Goal: Register for event/course

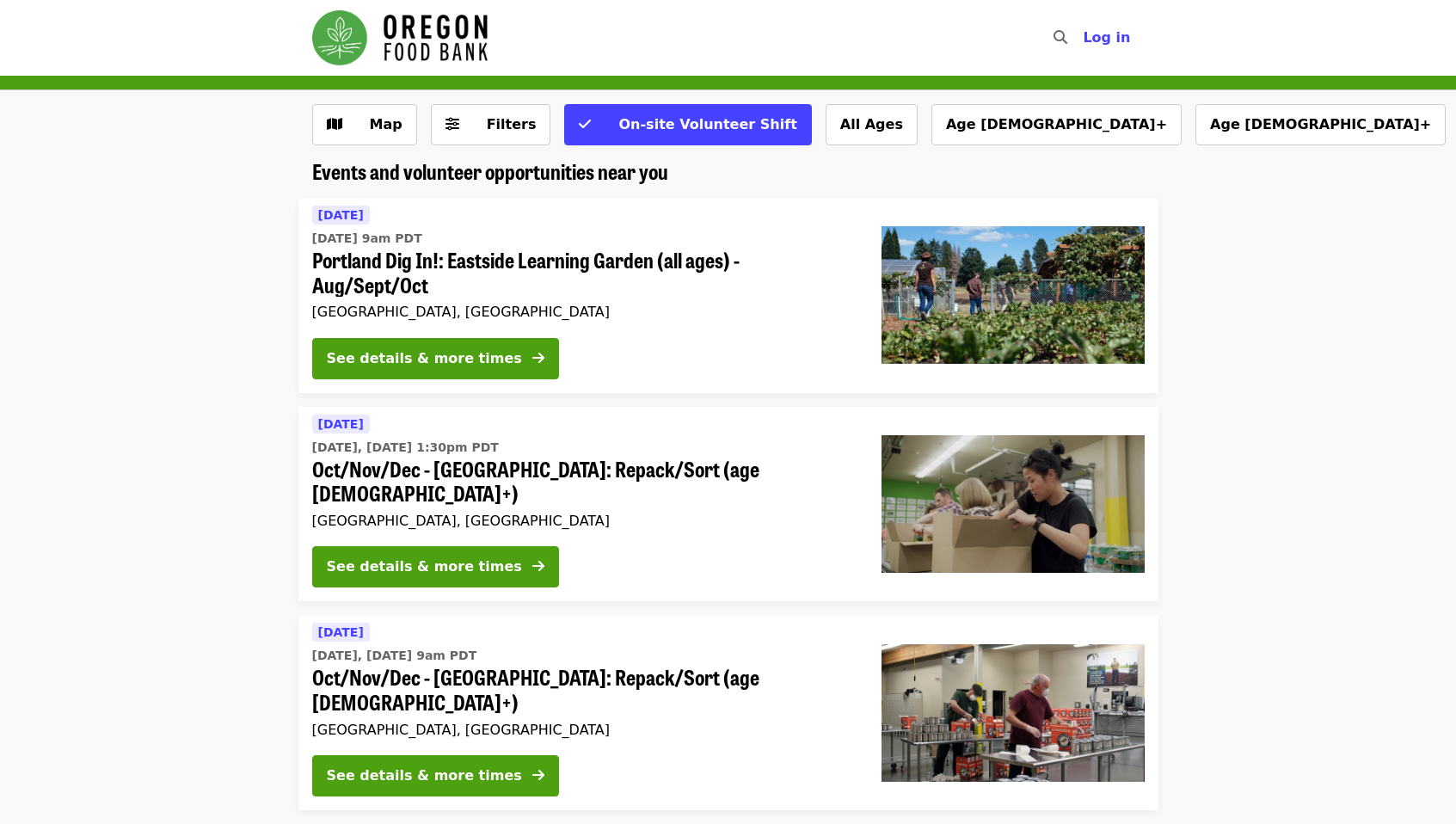
click at [110, 334] on li "[DATE] [DATE] 9am PDT Portland Dig In!: Eastside Learning Garden (all ages) - A…" at bounding box center [728, 296] width 1456 height 195
click at [483, 365] on div "See details & more times" at bounding box center [425, 359] width 195 height 21
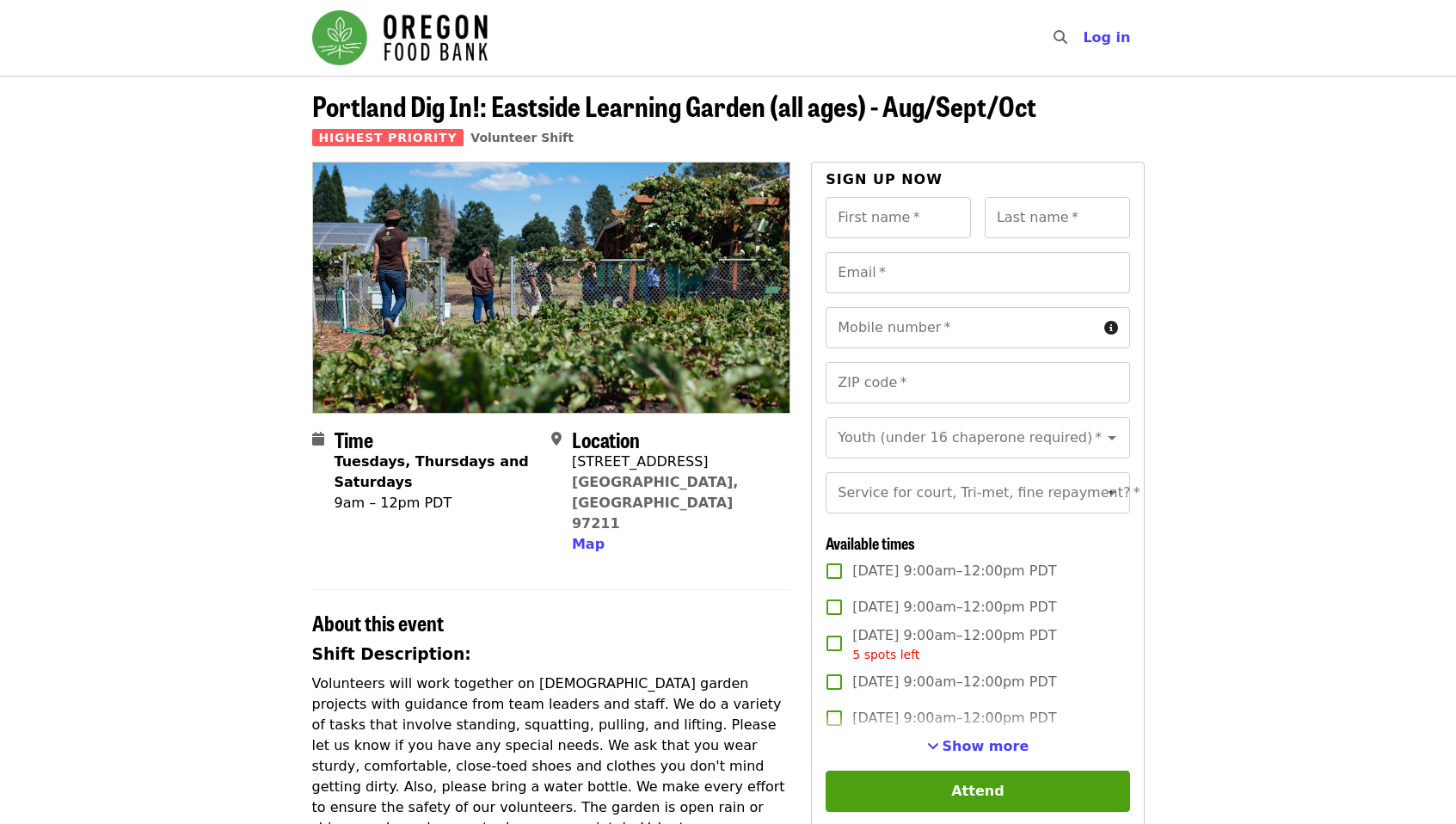
click at [666, 673] on p "Volunteers will work together on [DEMOGRAPHIC_DATA] garden projects with guidan…" at bounding box center [551, 766] width 479 height 186
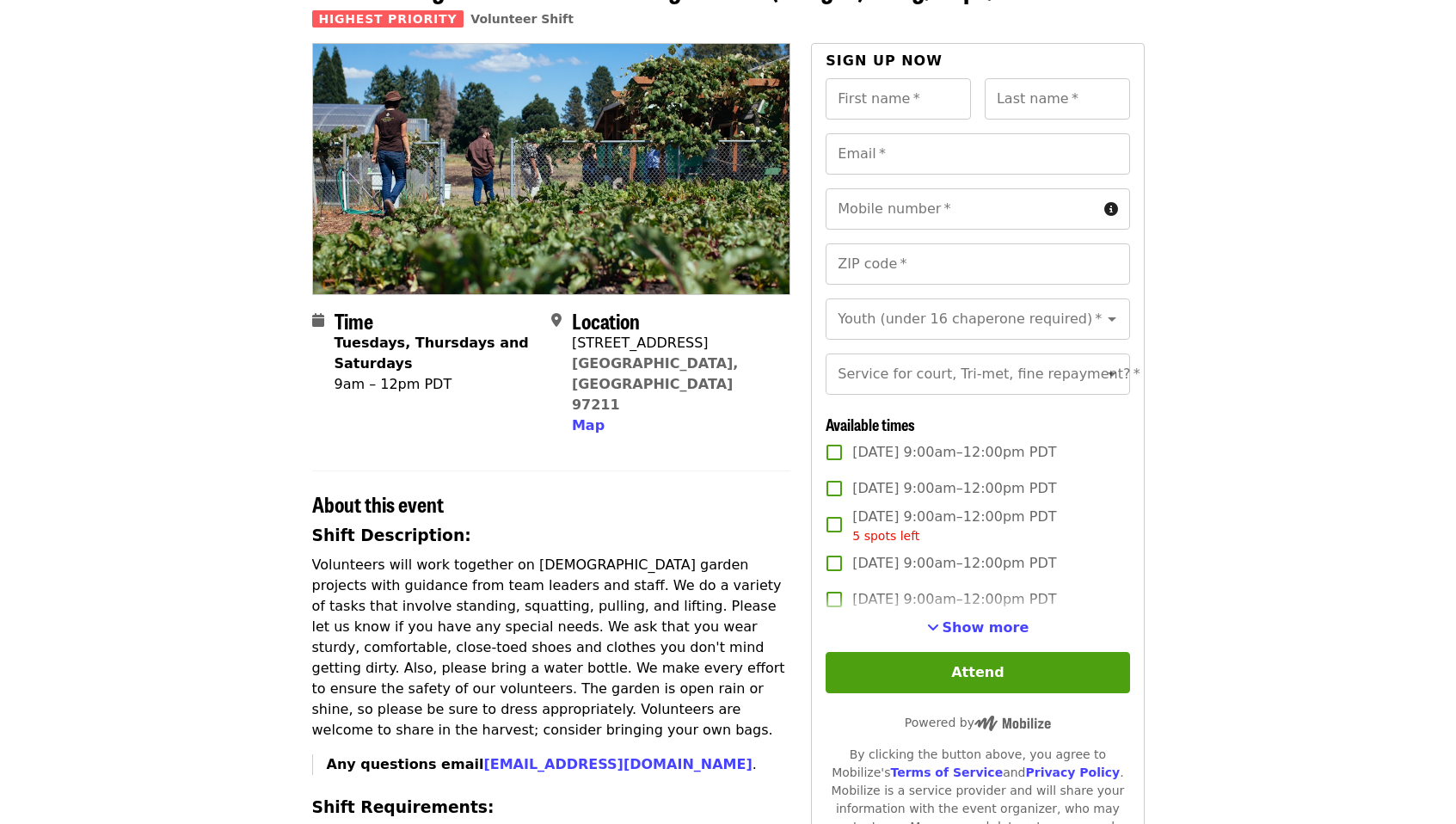
scroll to position [124, 0]
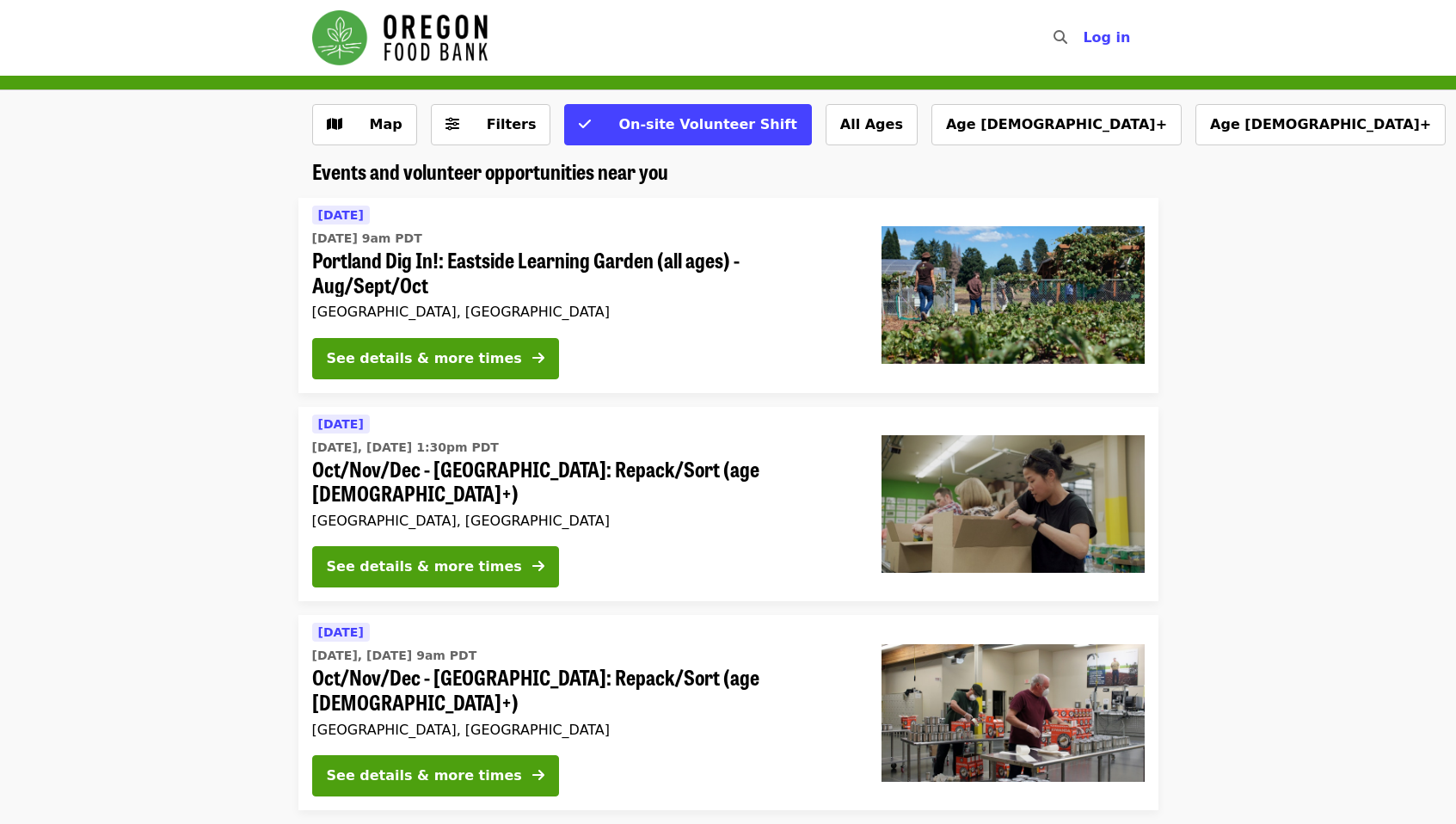
click at [165, 615] on li "[DATE] [DATE], [DATE] 9am PDT Oct/Nov/Dec - [GEOGRAPHIC_DATA]: Repack/Sort (age…" at bounding box center [728, 811] width 1456 height 394
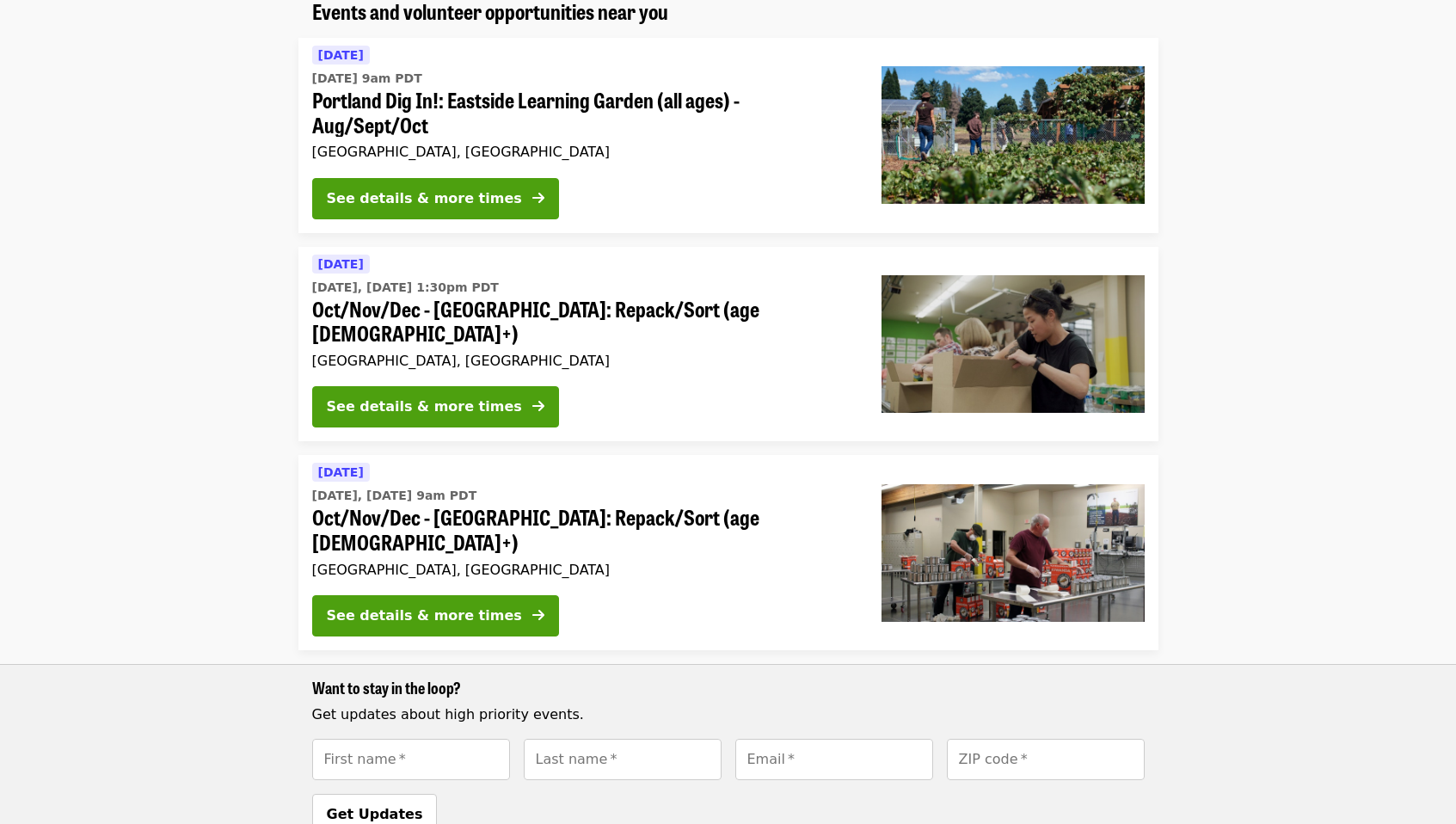
scroll to position [165, 0]
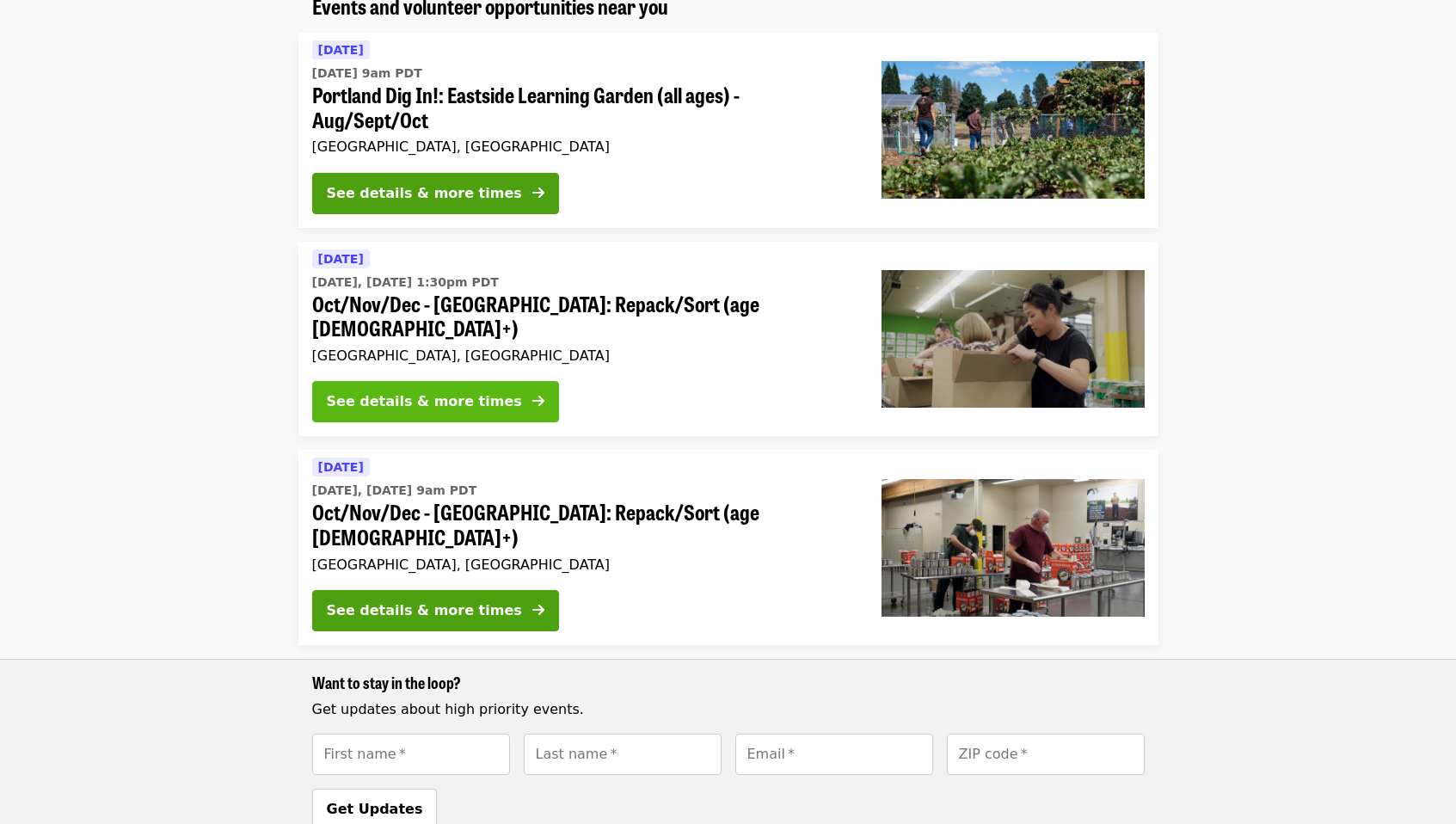
click at [468, 392] on div "See details & more times" at bounding box center [425, 402] width 195 height 21
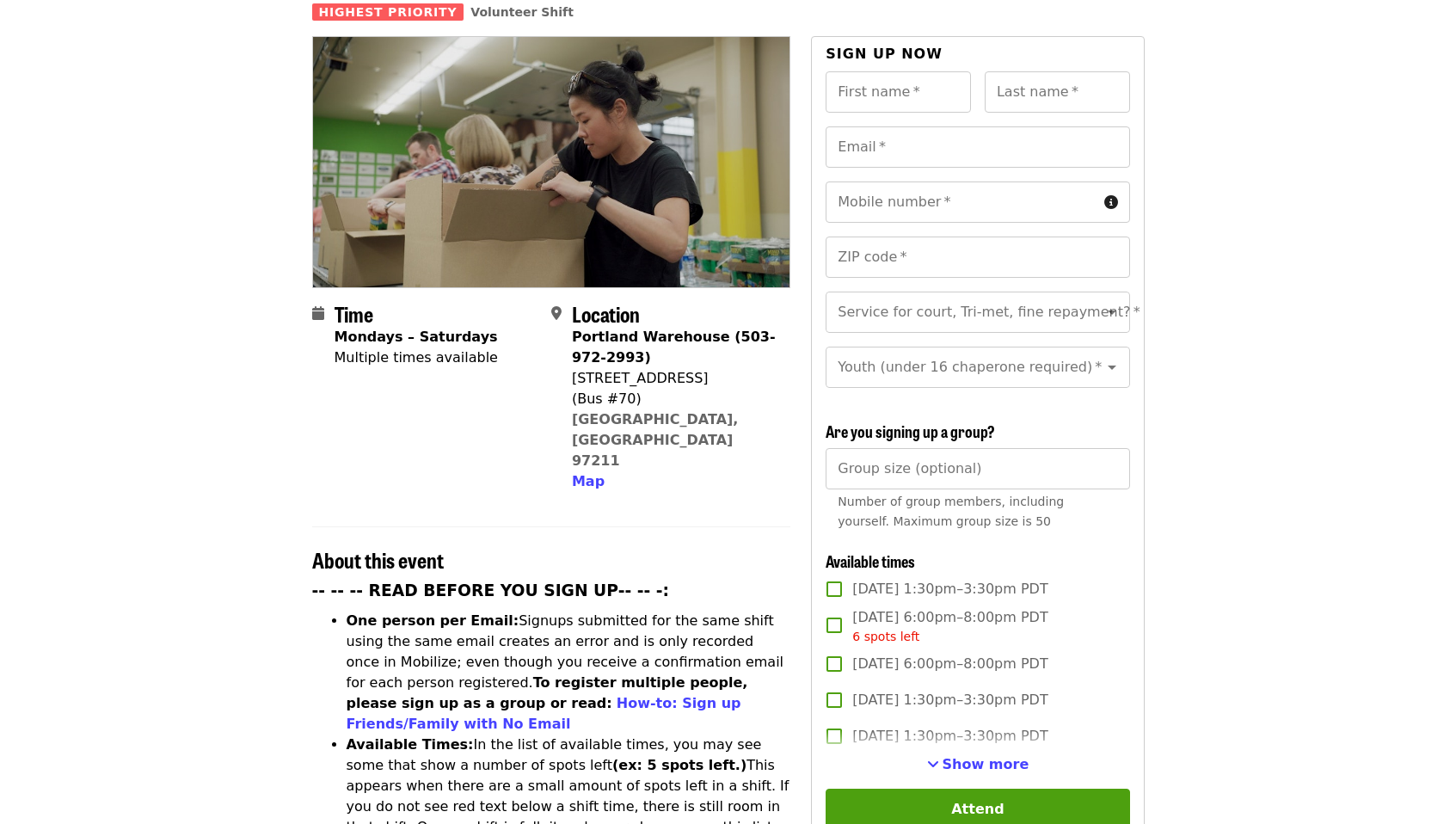
scroll to position [124, 0]
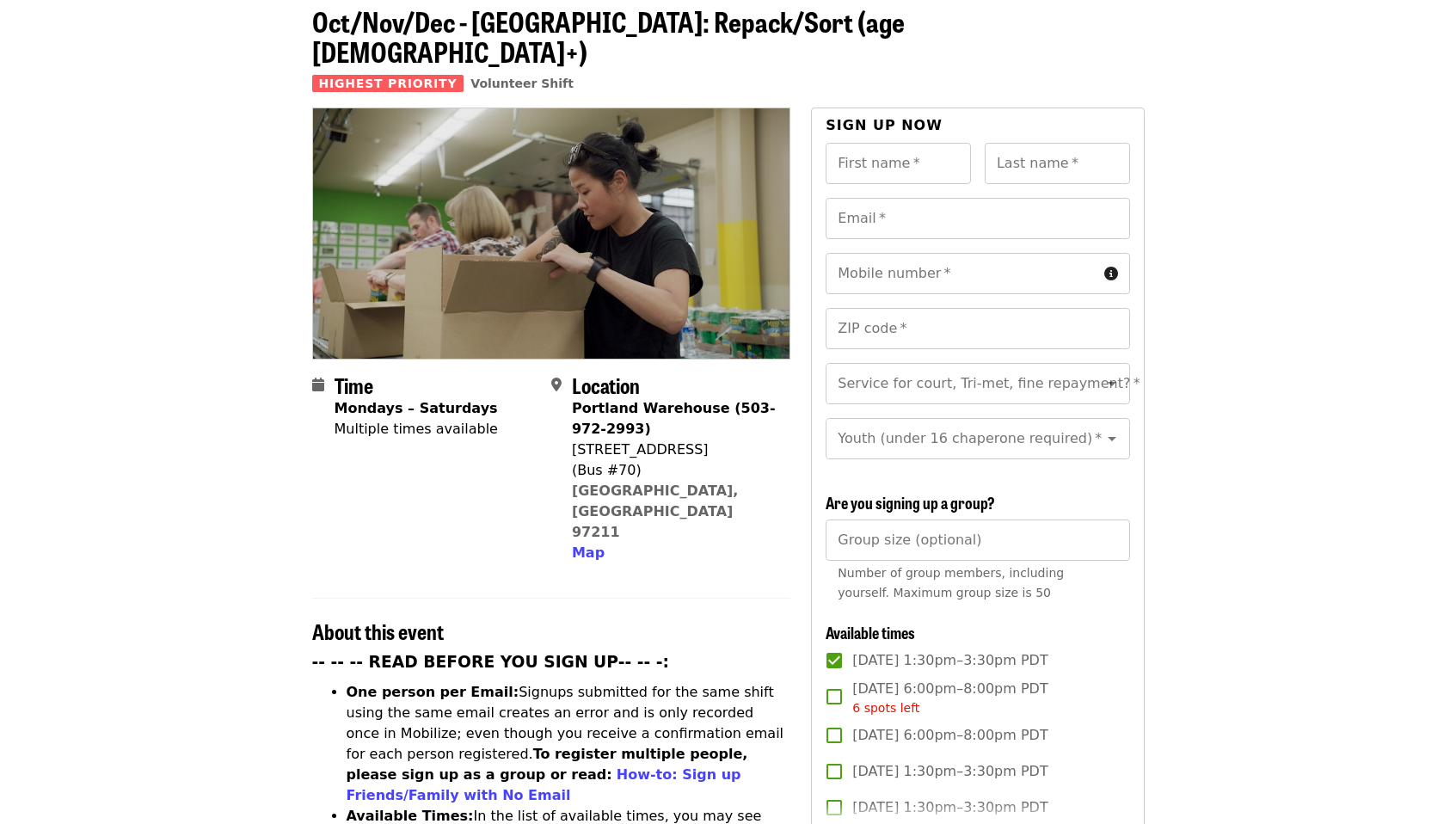
scroll to position [0, 0]
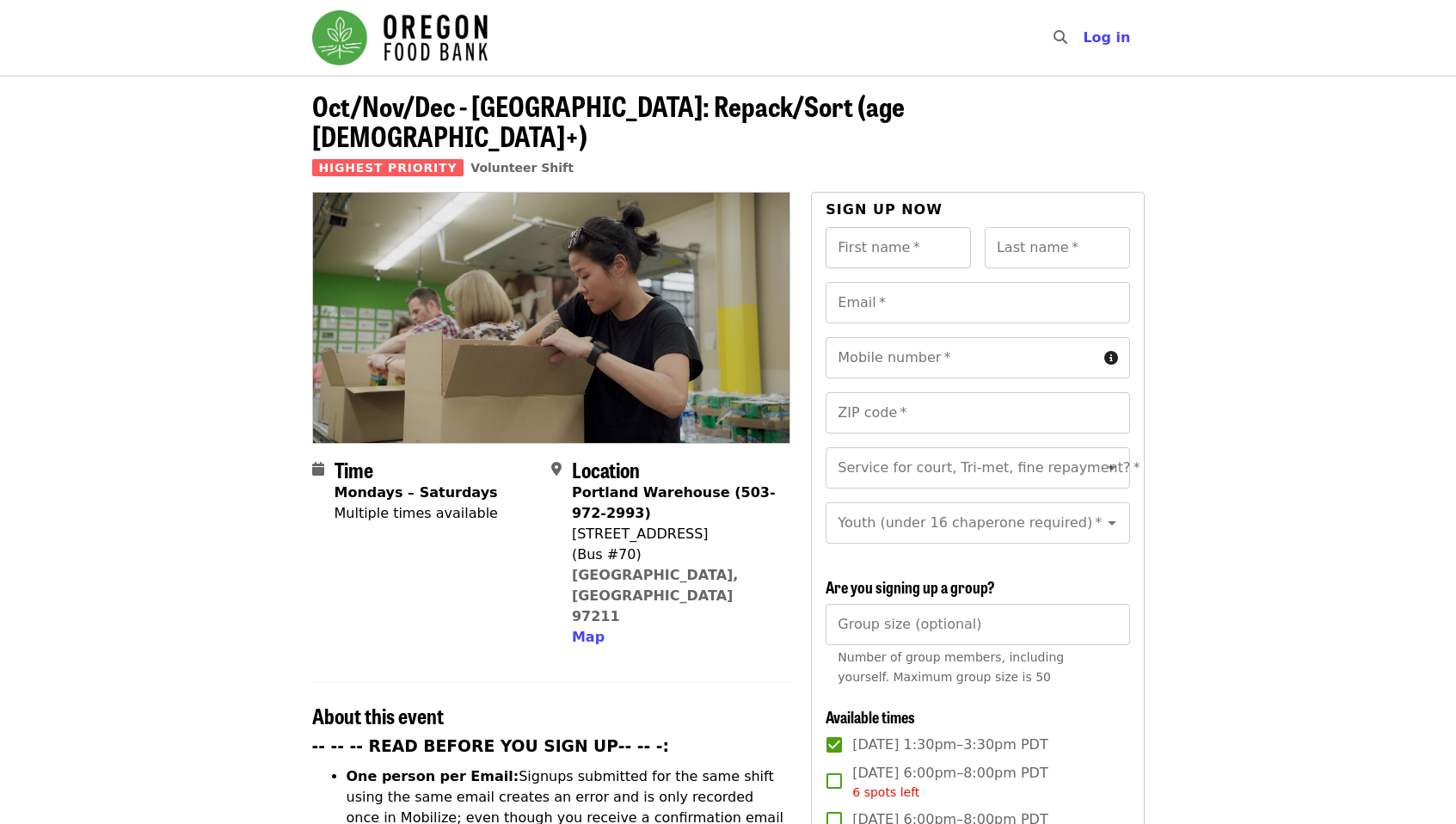
click at [871, 227] on input "First name   *" at bounding box center [898, 247] width 145 height 41
click at [1106, 41] on span "Log in" at bounding box center [1106, 38] width 48 height 16
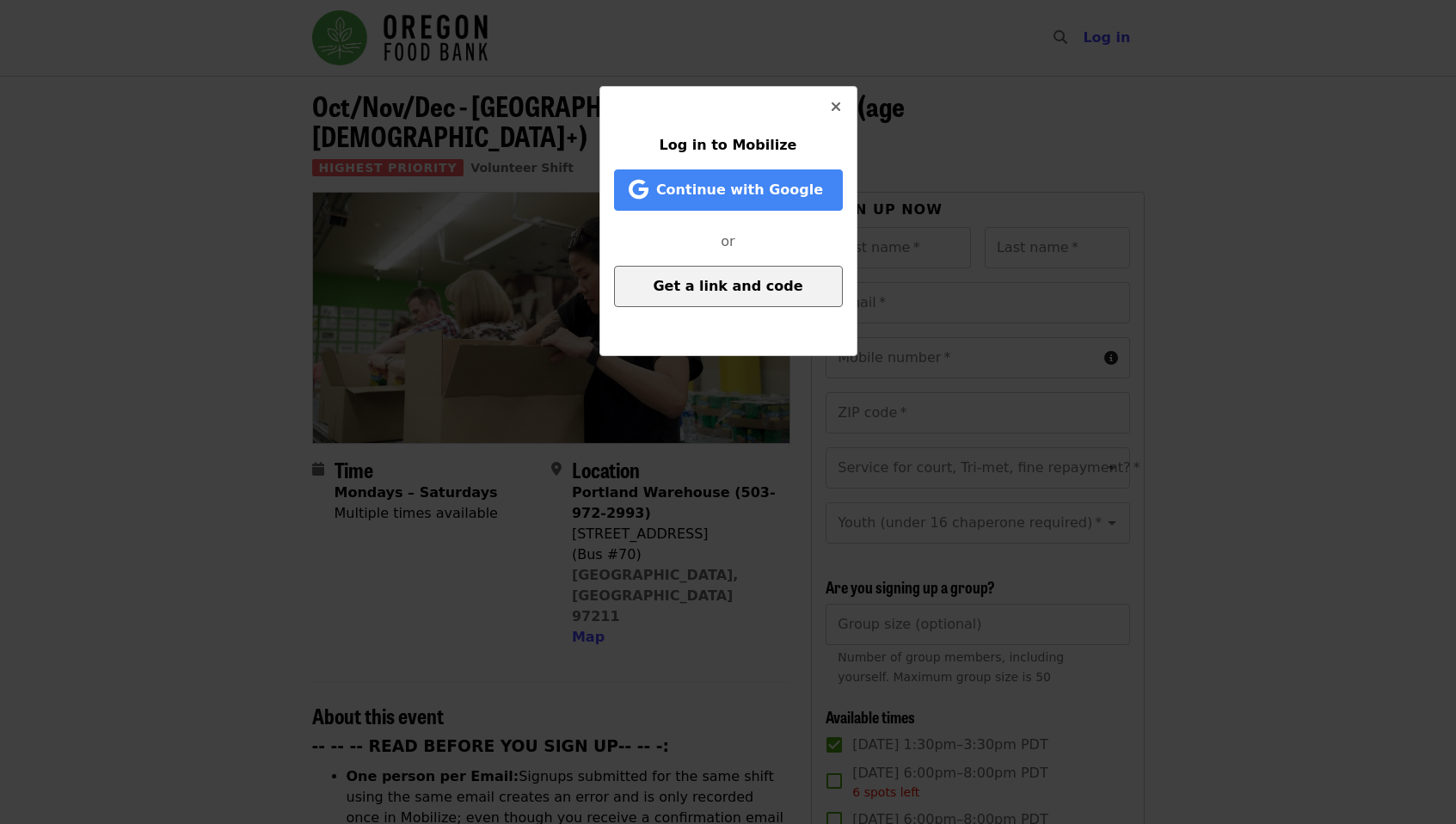
click at [799, 296] on button "Get a link and code" at bounding box center [728, 286] width 229 height 41
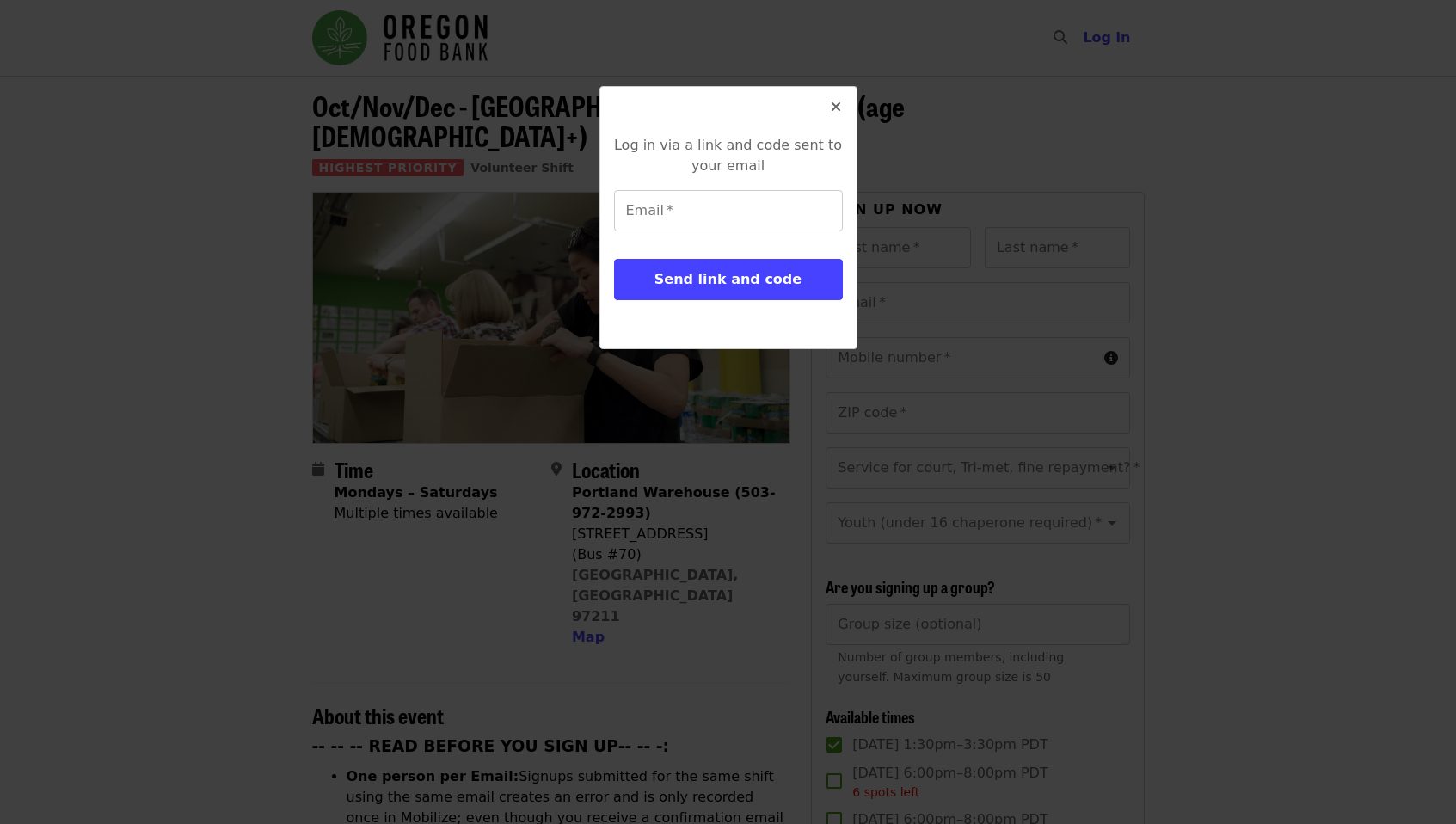
click at [836, 109] on icon "times icon" at bounding box center [836, 107] width 11 height 16
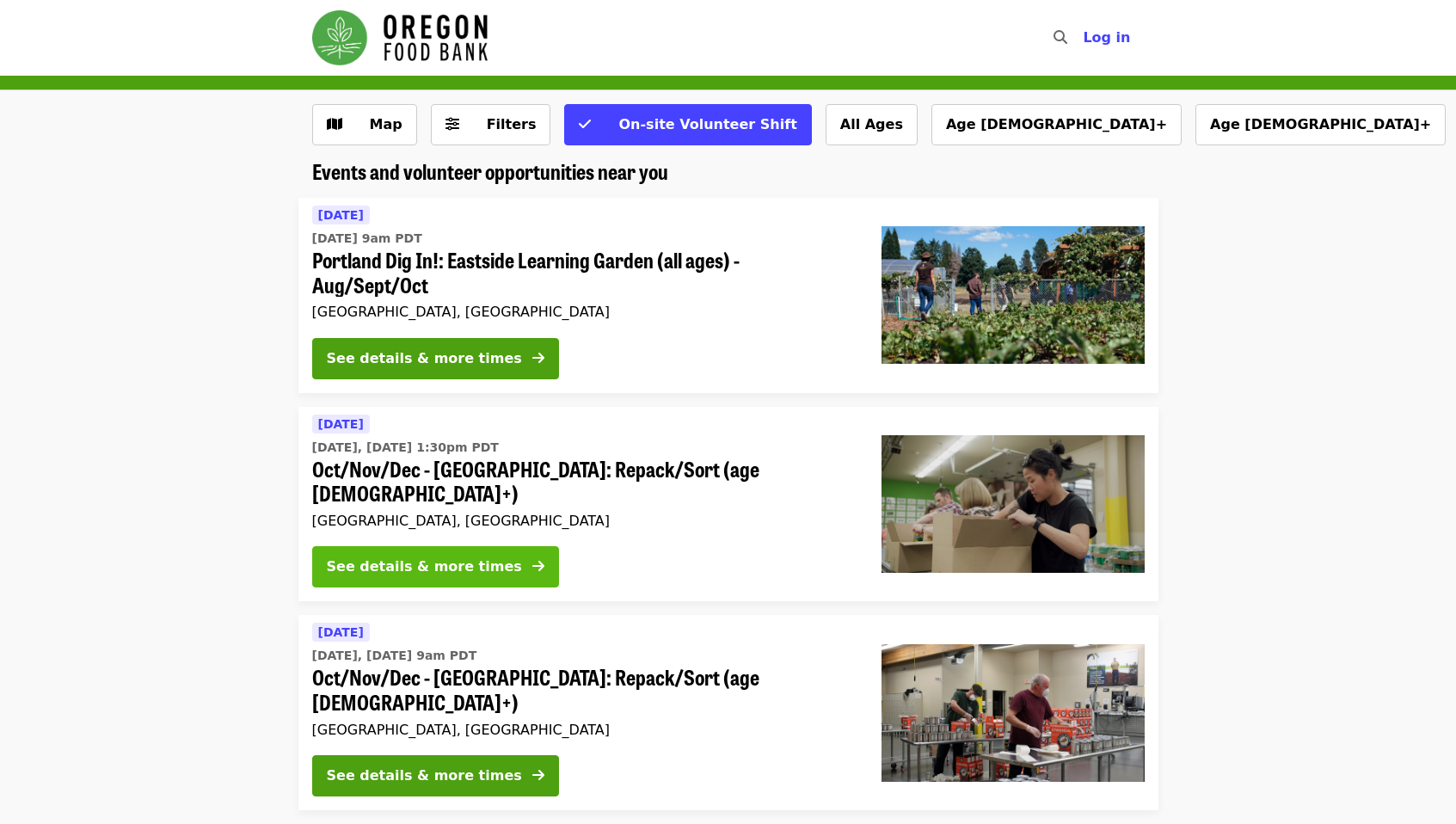
click at [477, 557] on div "See details & more times" at bounding box center [425, 567] width 195 height 21
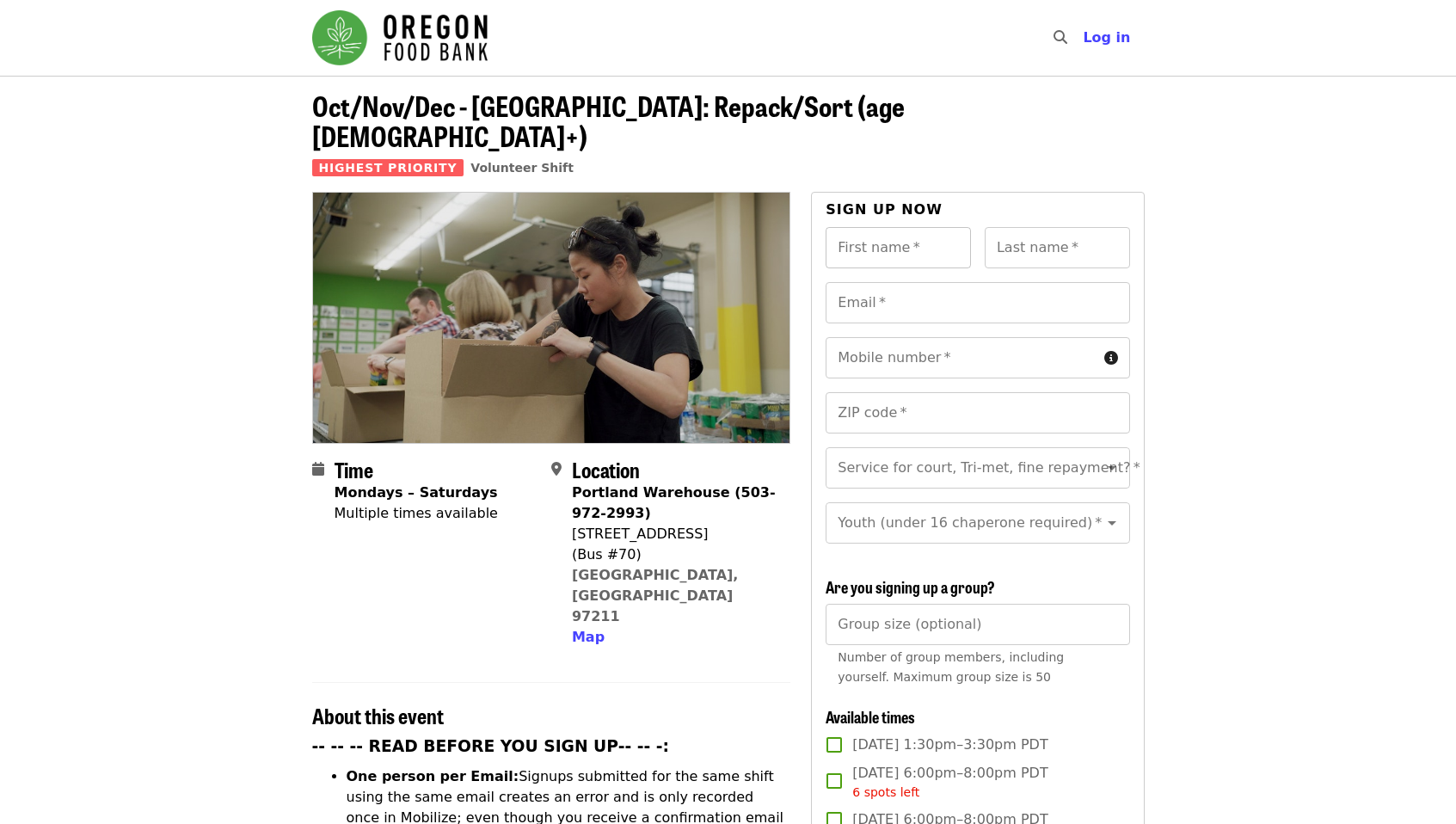
click at [898, 229] on input "First name   *" at bounding box center [898, 247] width 145 height 41
type input "***"
type input "**********"
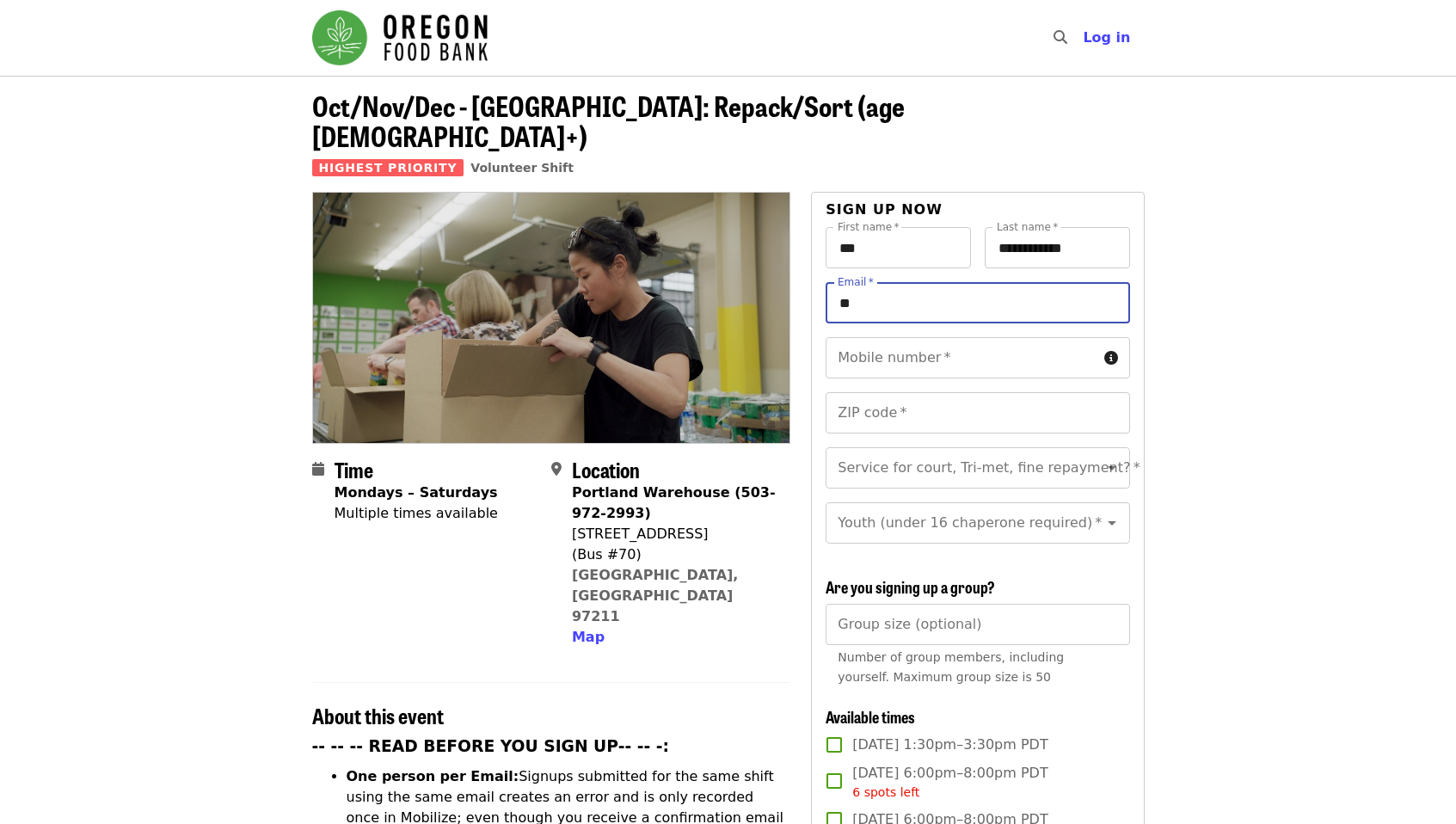
type input "*"
type input "**********"
click at [925, 337] on input "Mobile number   *" at bounding box center [961, 358] width 271 height 41
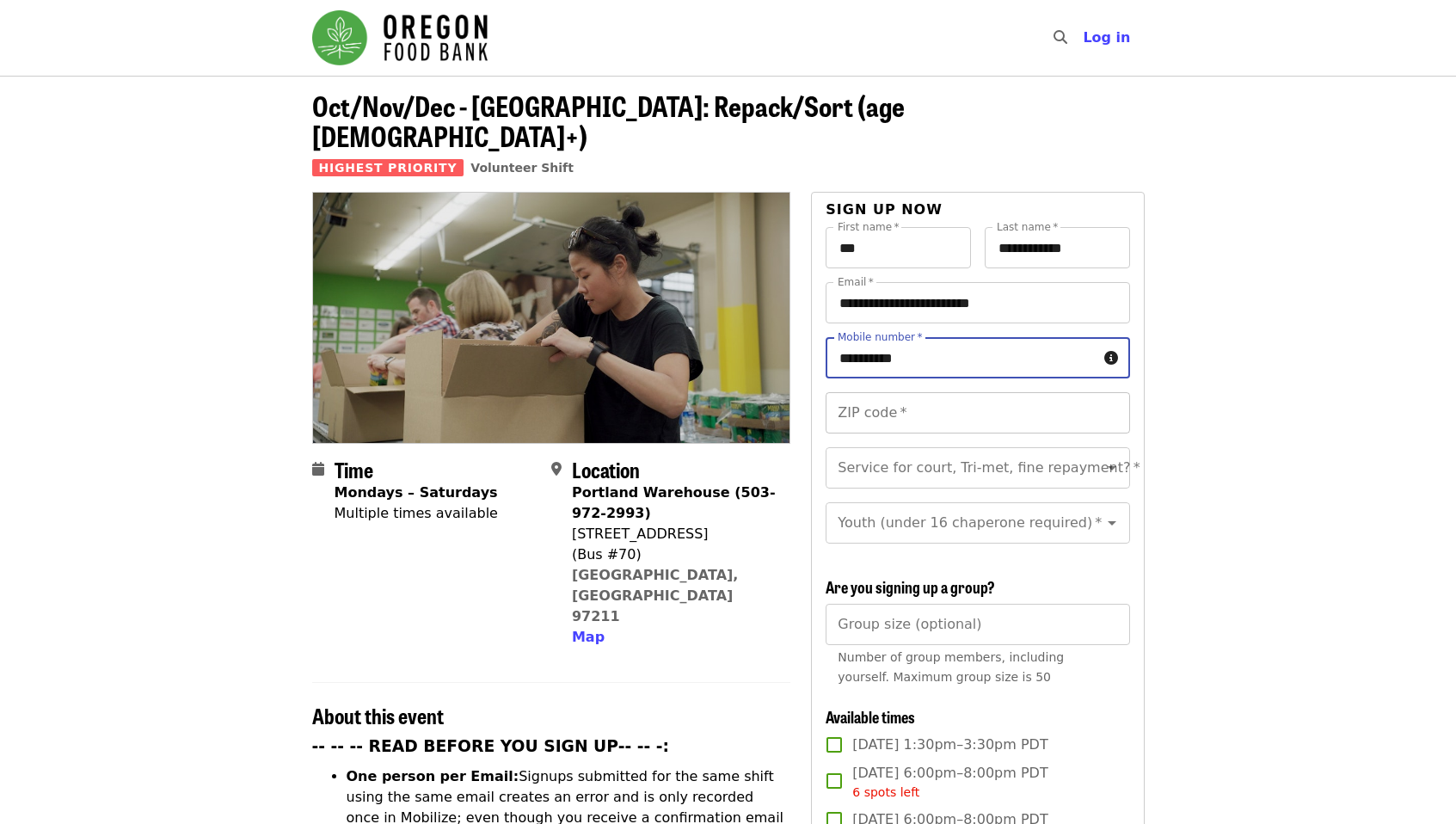
type input "**********"
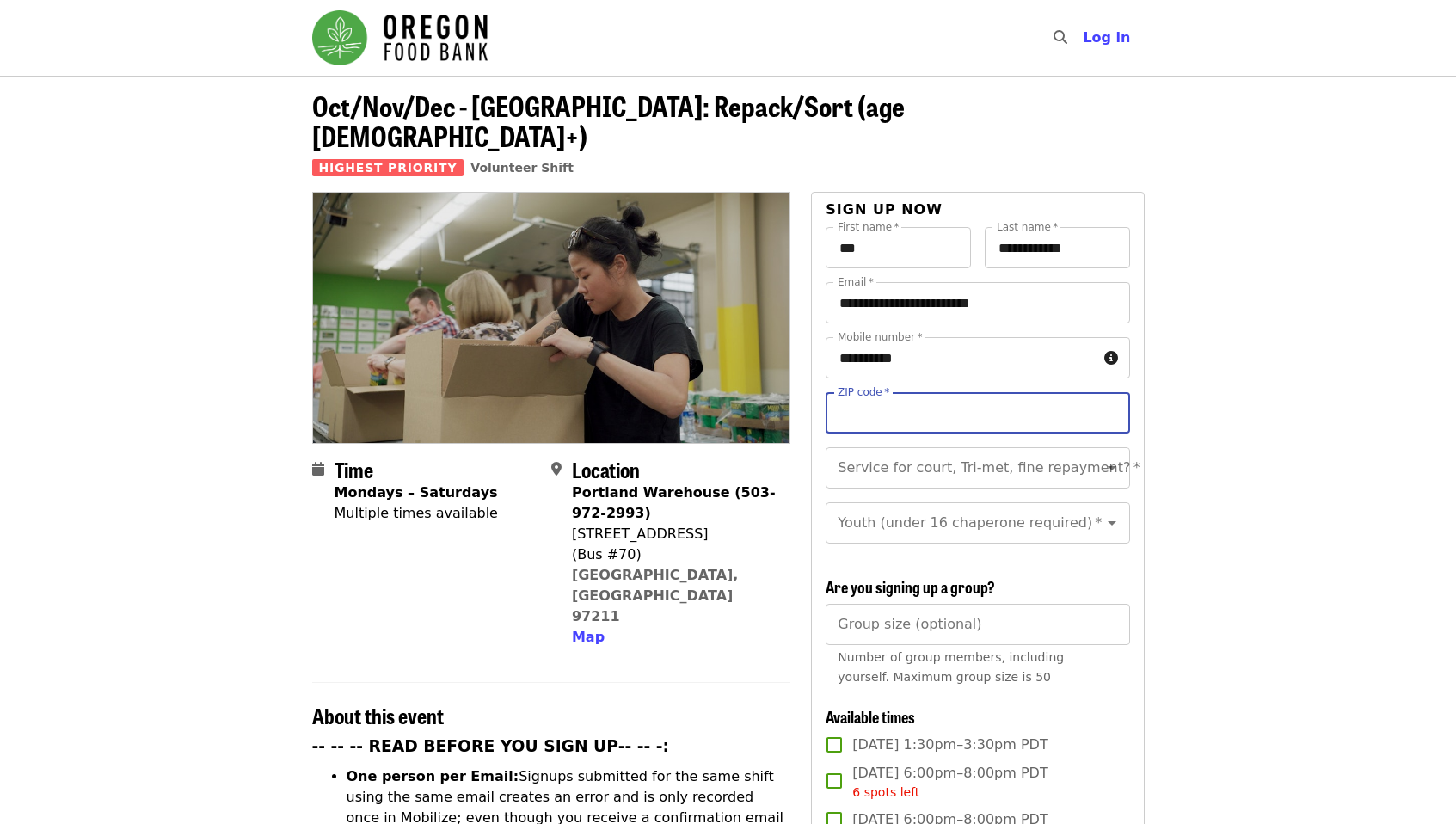
click at [928, 402] on input "ZIP code   *" at bounding box center [977, 412] width 304 height 41
type input "*****"
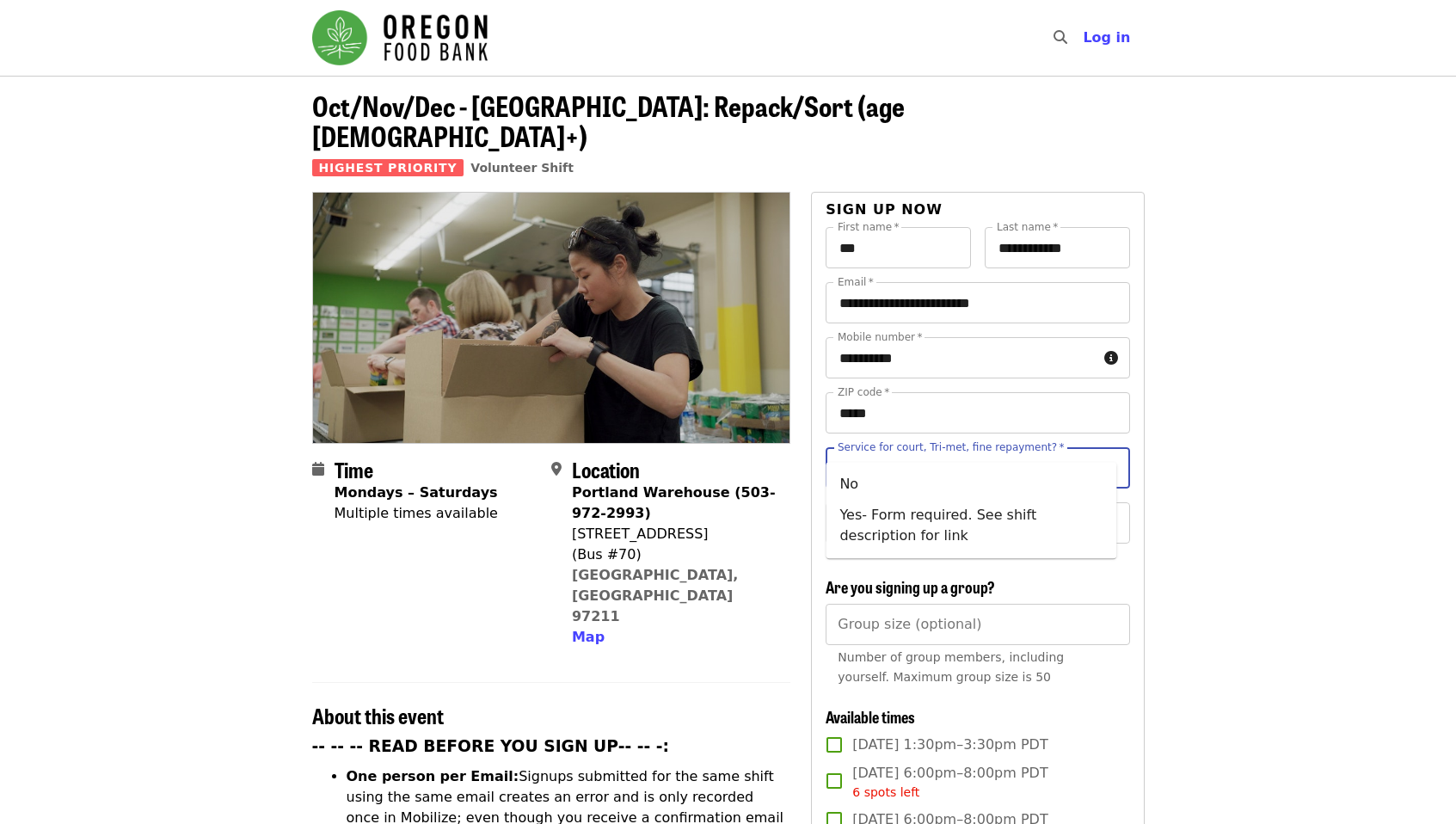
click at [981, 452] on input "Service for court, Tri-met, fine repayment?   *" at bounding box center [956, 468] width 234 height 32
click at [917, 478] on li "No" at bounding box center [971, 484] width 290 height 31
type input "**"
click at [1081, 515] on icon "Clear" at bounding box center [1089, 523] width 17 height 17
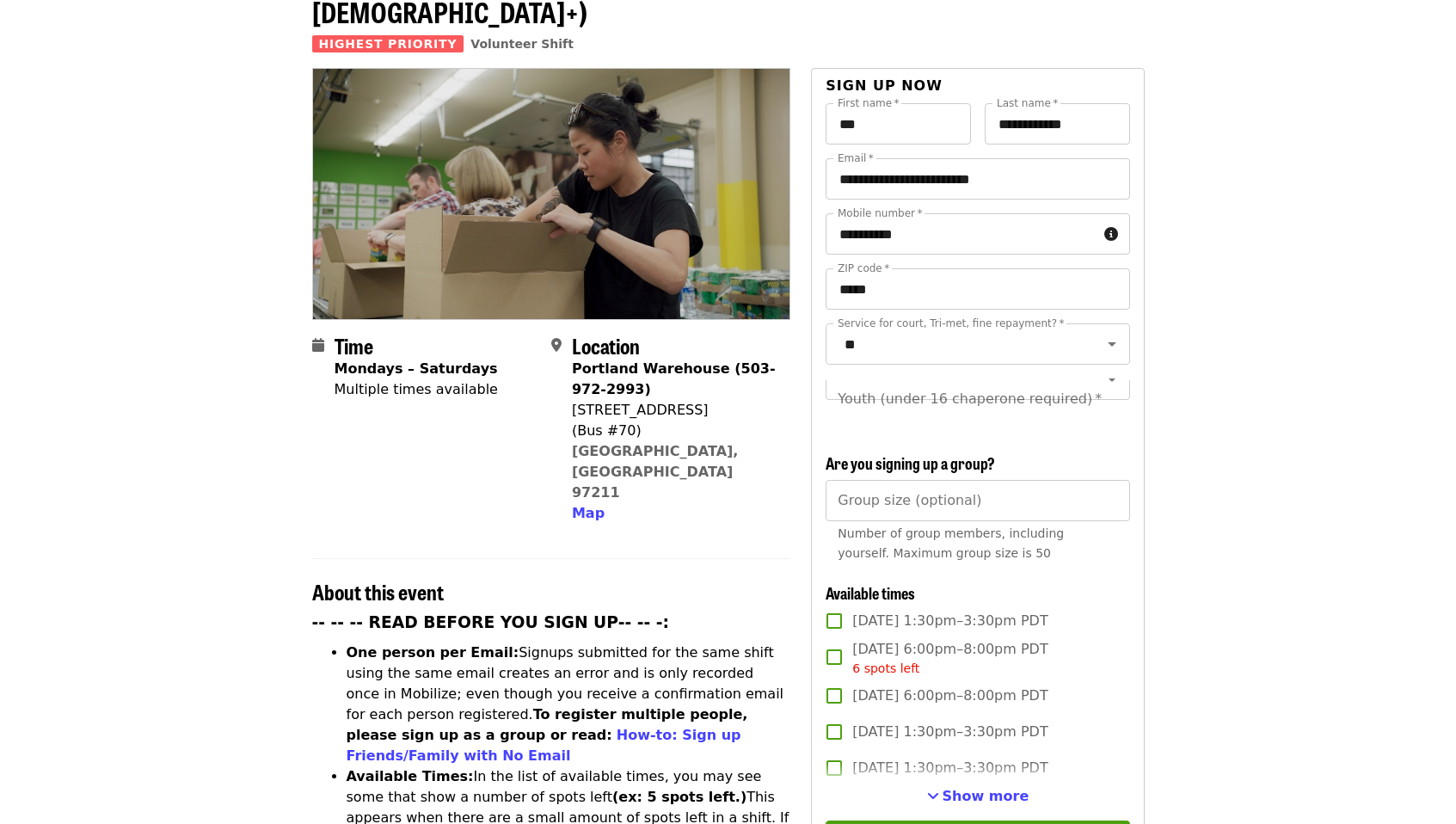
scroll to position [165, 0]
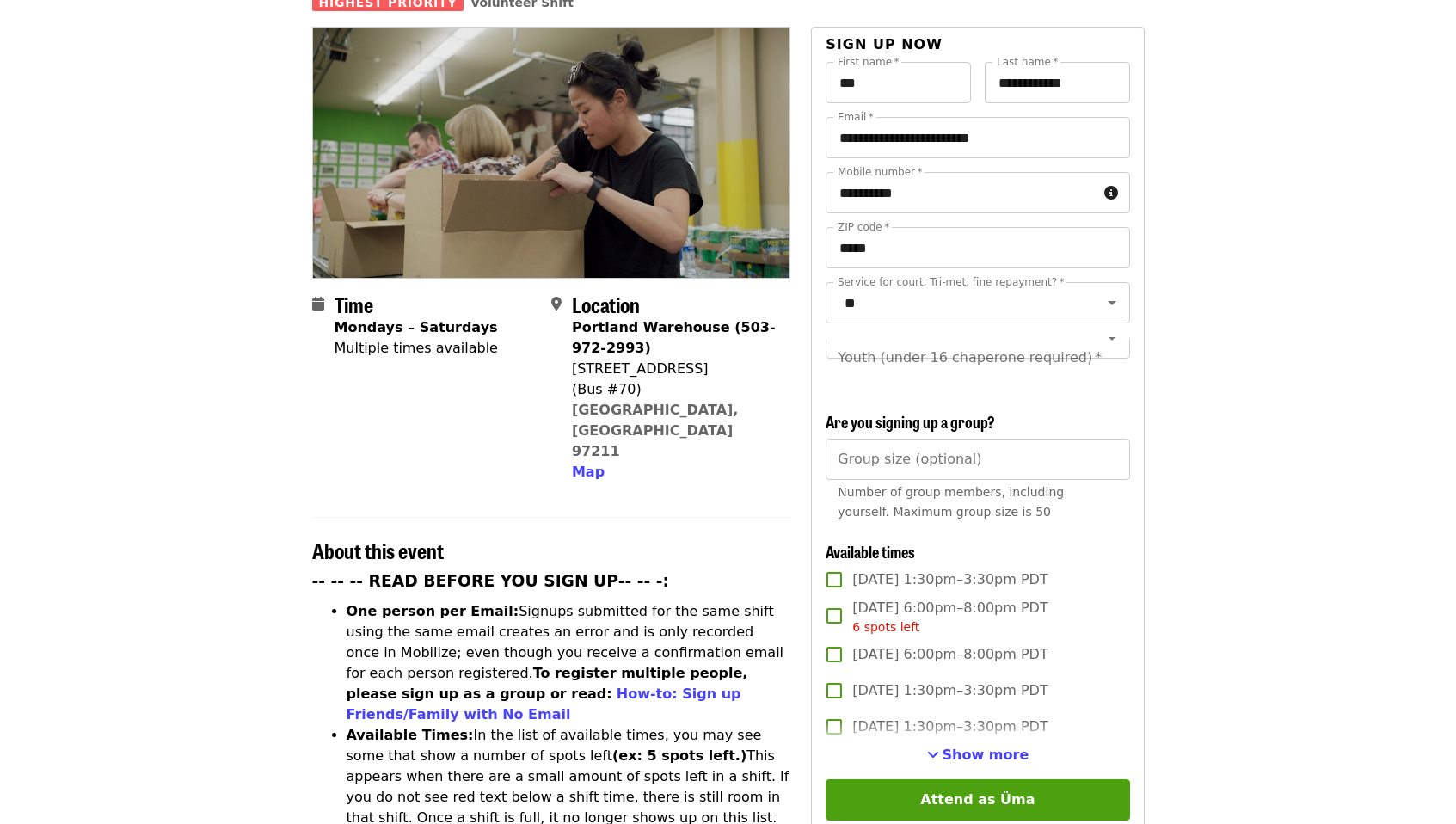
click at [1010, 581] on span "[DATE] 1:30pm–3:30pm PDT" at bounding box center [950, 579] width 195 height 21
click at [1426, 655] on article "Oct/Nov/Dec - [GEOGRAPHIC_DATA]: Repack/Sort (age [DEMOGRAPHIC_DATA]+) Highest …" at bounding box center [728, 822] width 1456 height 1825
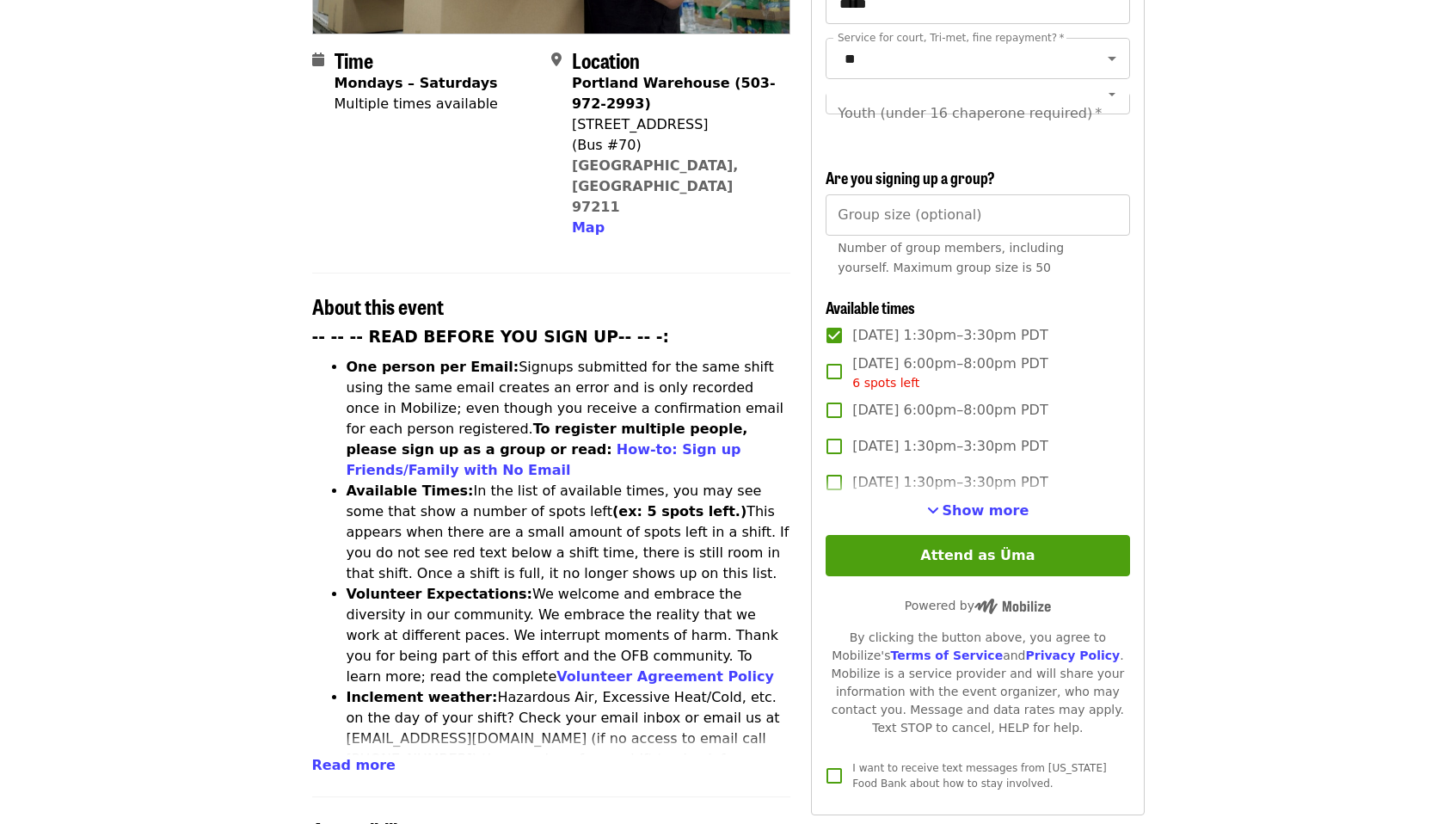
scroll to position [413, 0]
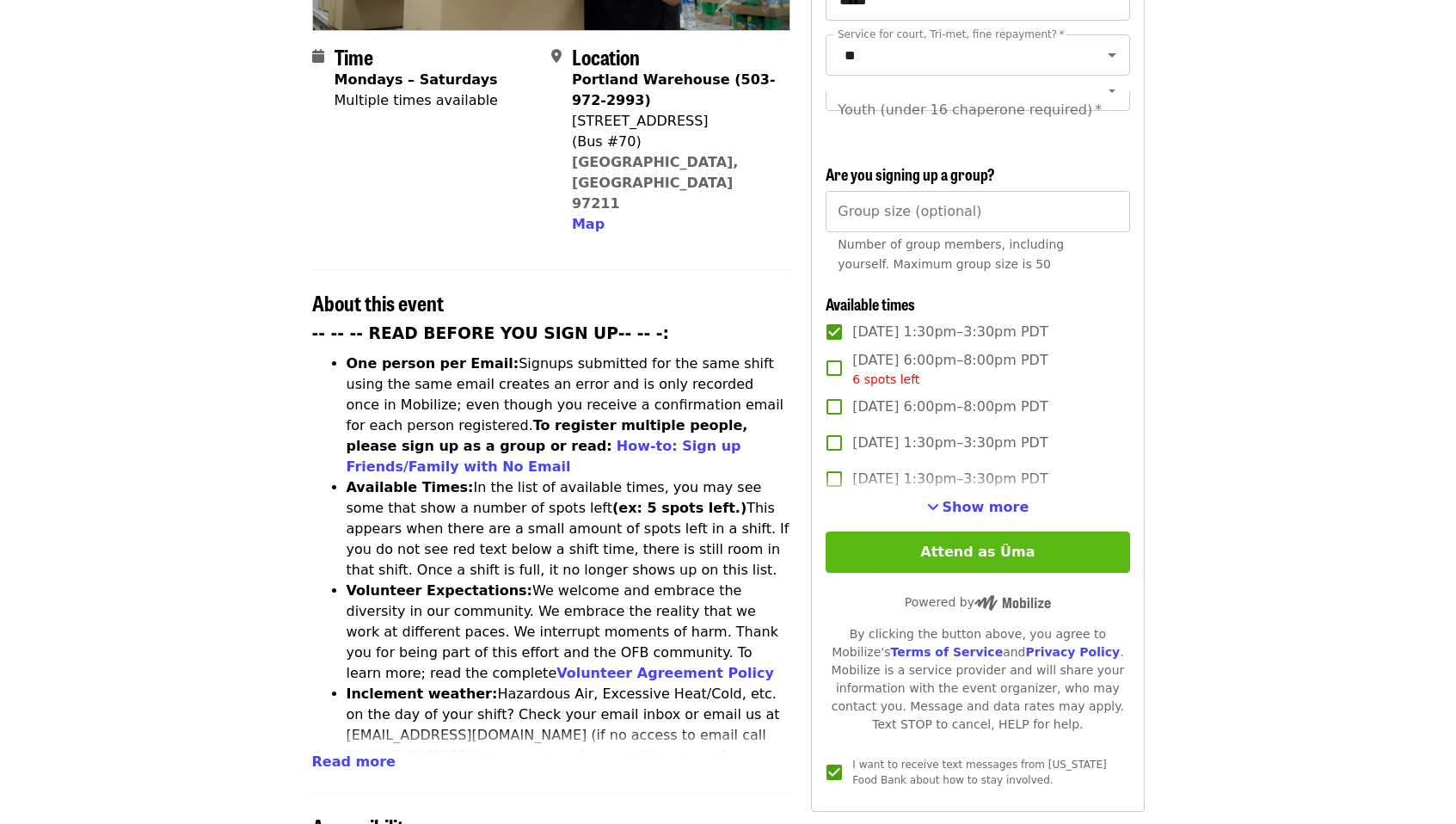
click at [1000, 533] on button "Attend as Üma" at bounding box center [977, 552] width 304 height 41
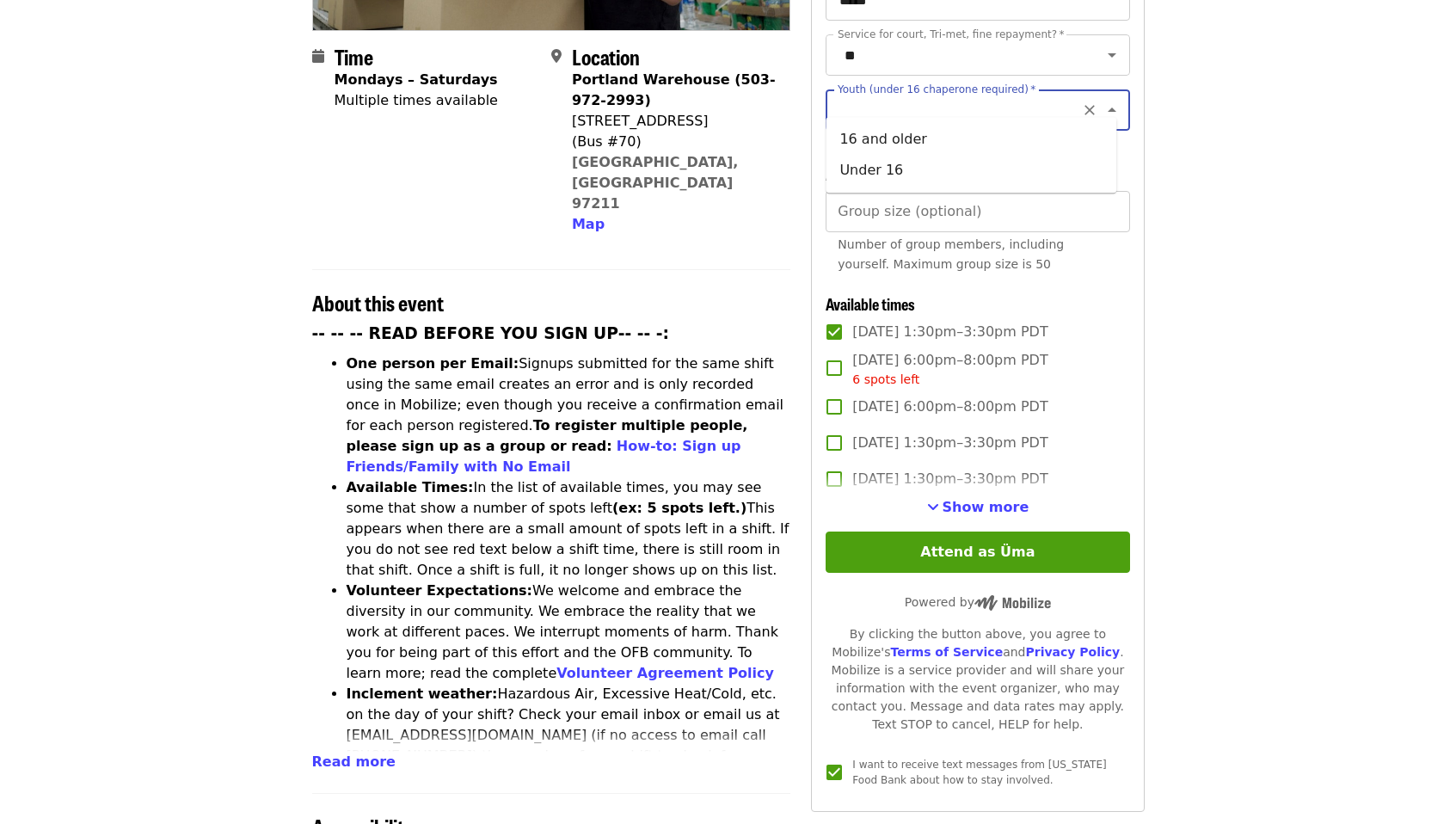
click at [1030, 95] on input "Youth (under 16 chaperone required)   *" at bounding box center [956, 110] width 234 height 32
type input "*"
click at [1254, 176] on article "Oct/Nov/Dec - [GEOGRAPHIC_DATA]: Repack/Sort (age [DEMOGRAPHIC_DATA]+) Highest …" at bounding box center [728, 575] width 1456 height 1825
click at [1102, 100] on icon "Open" at bounding box center [1112, 109] width 21 height 21
click at [1312, 217] on article "Oct/Nov/Dec - [GEOGRAPHIC_DATA]: Repack/Sort (age [DEMOGRAPHIC_DATA]+) Highest …" at bounding box center [728, 575] width 1456 height 1825
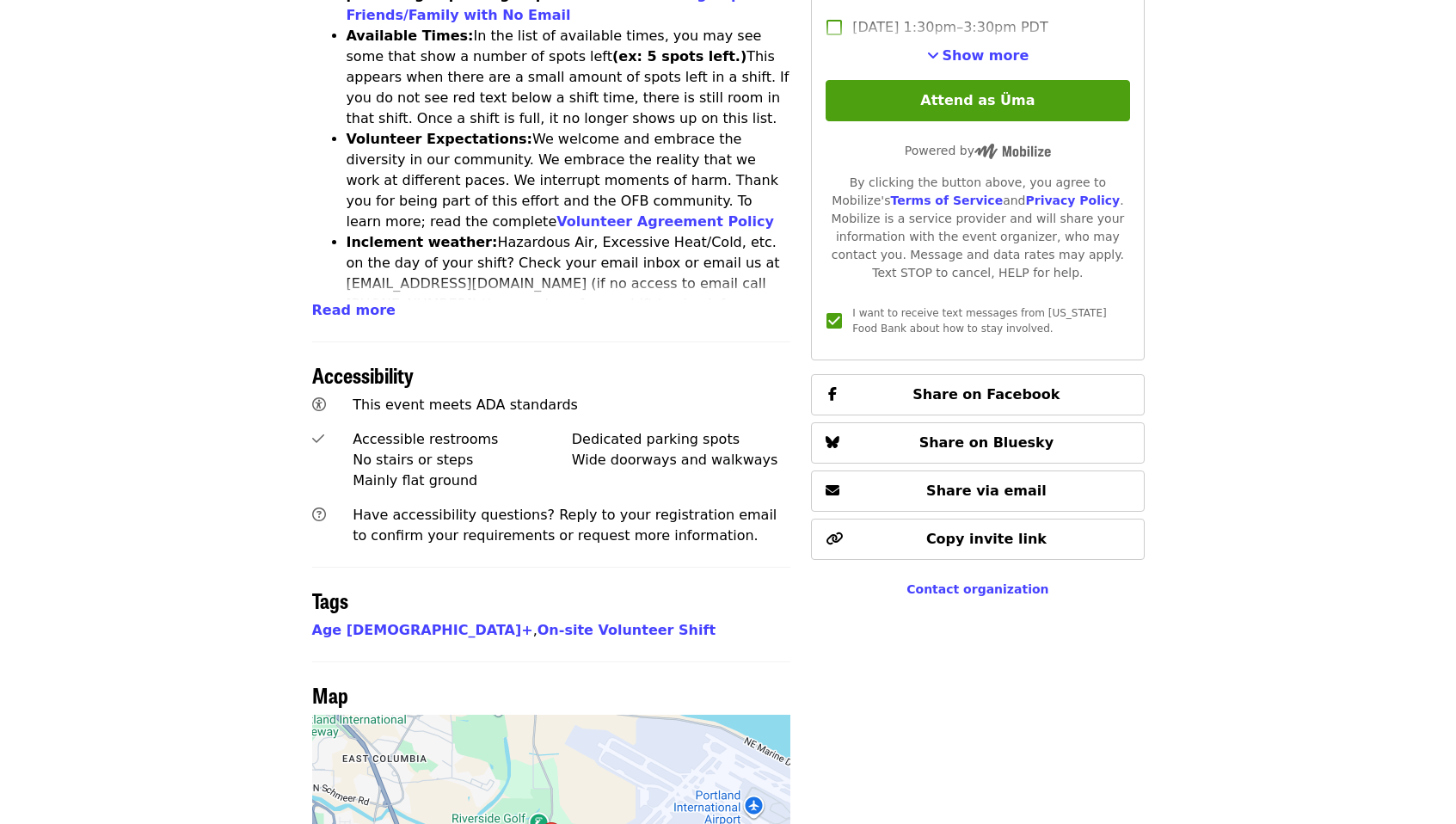
scroll to position [867, 0]
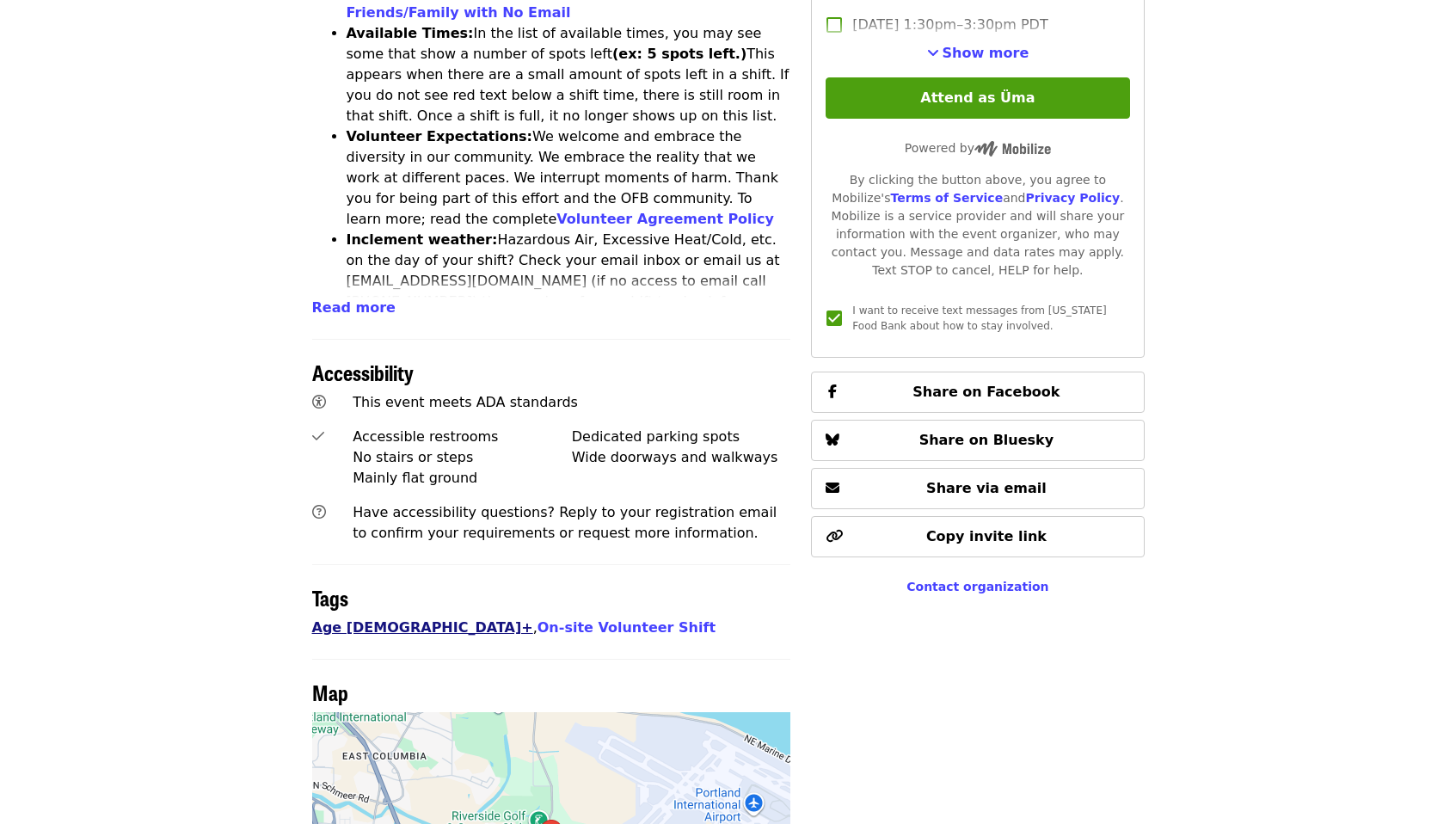
click at [343, 620] on link "Age [DEMOGRAPHIC_DATA]+" at bounding box center [422, 628] width 221 height 16
click at [1294, 324] on article "Oct/Nov/Dec - [GEOGRAPHIC_DATA]: Repack/Sort (age [DEMOGRAPHIC_DATA]+) Highest …" at bounding box center [728, 120] width 1456 height 1825
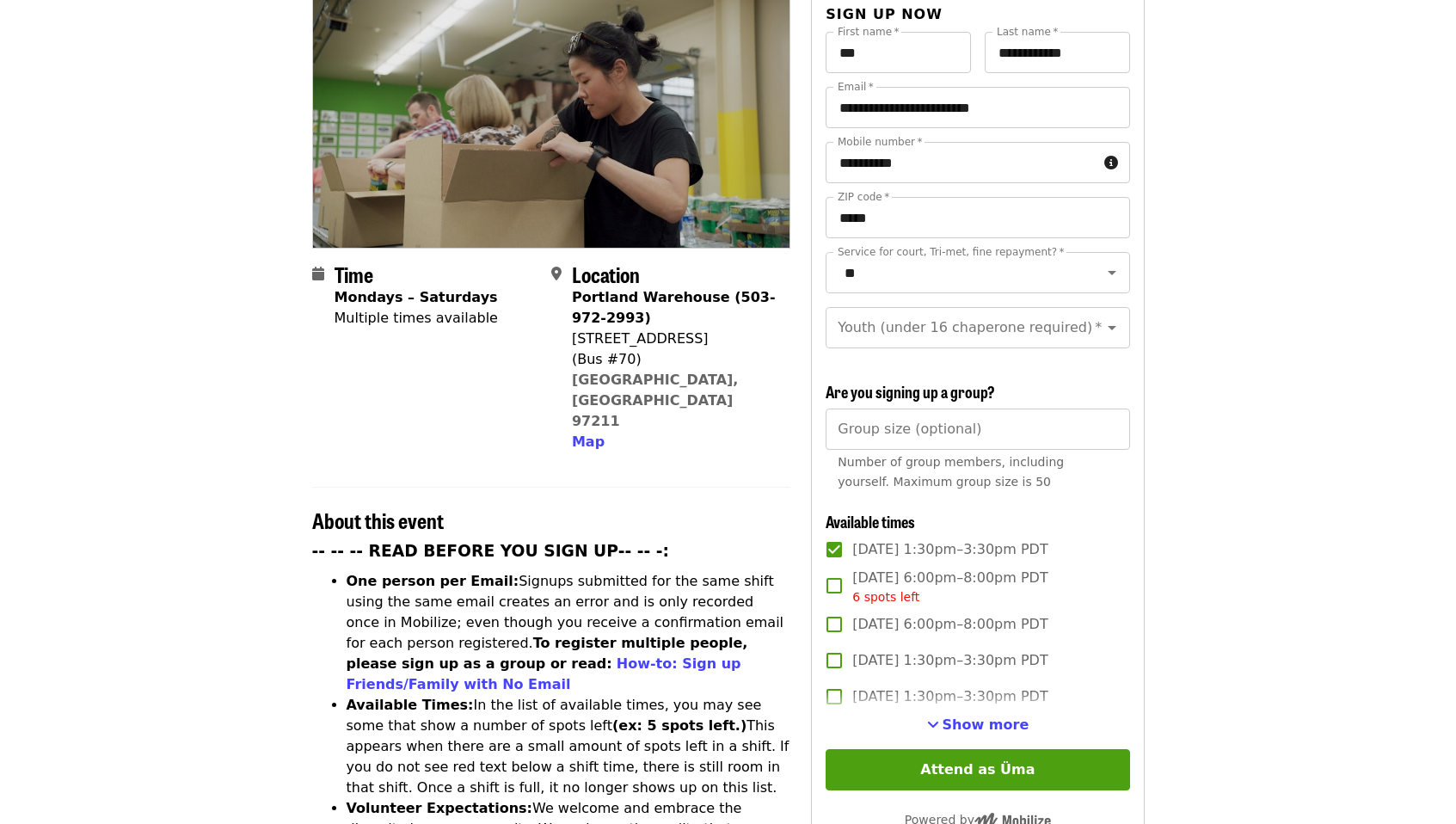
scroll to position [165, 0]
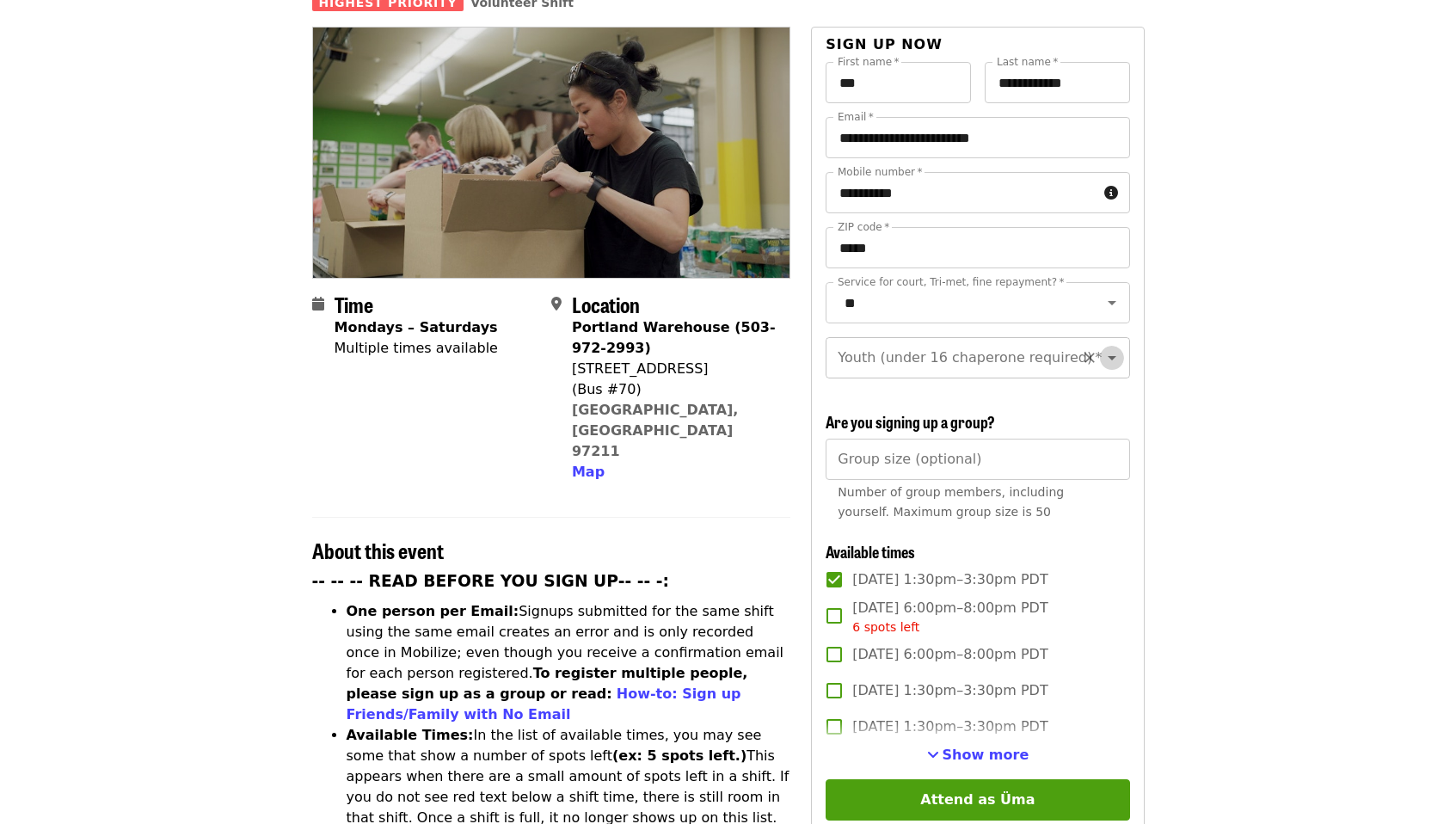
click at [1105, 348] on icon "Open" at bounding box center [1112, 358] width 21 height 21
click at [1223, 390] on article "Oct/Nov/Dec - [GEOGRAPHIC_DATA]: Repack/Sort (age [DEMOGRAPHIC_DATA]+) Highest …" at bounding box center [728, 822] width 1456 height 1825
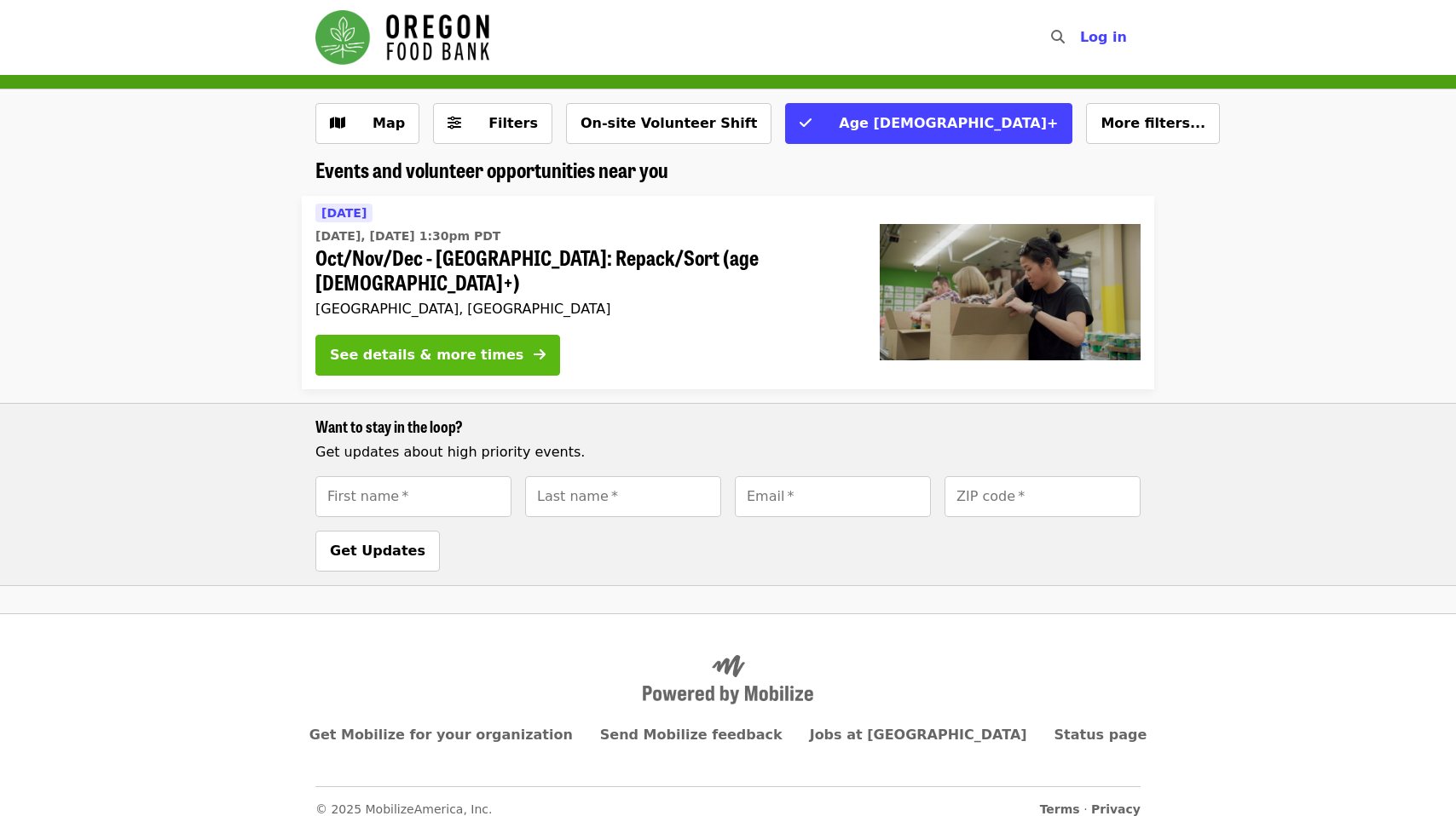
click at [497, 335] on button "See details & more times" at bounding box center [437, 355] width 244 height 41
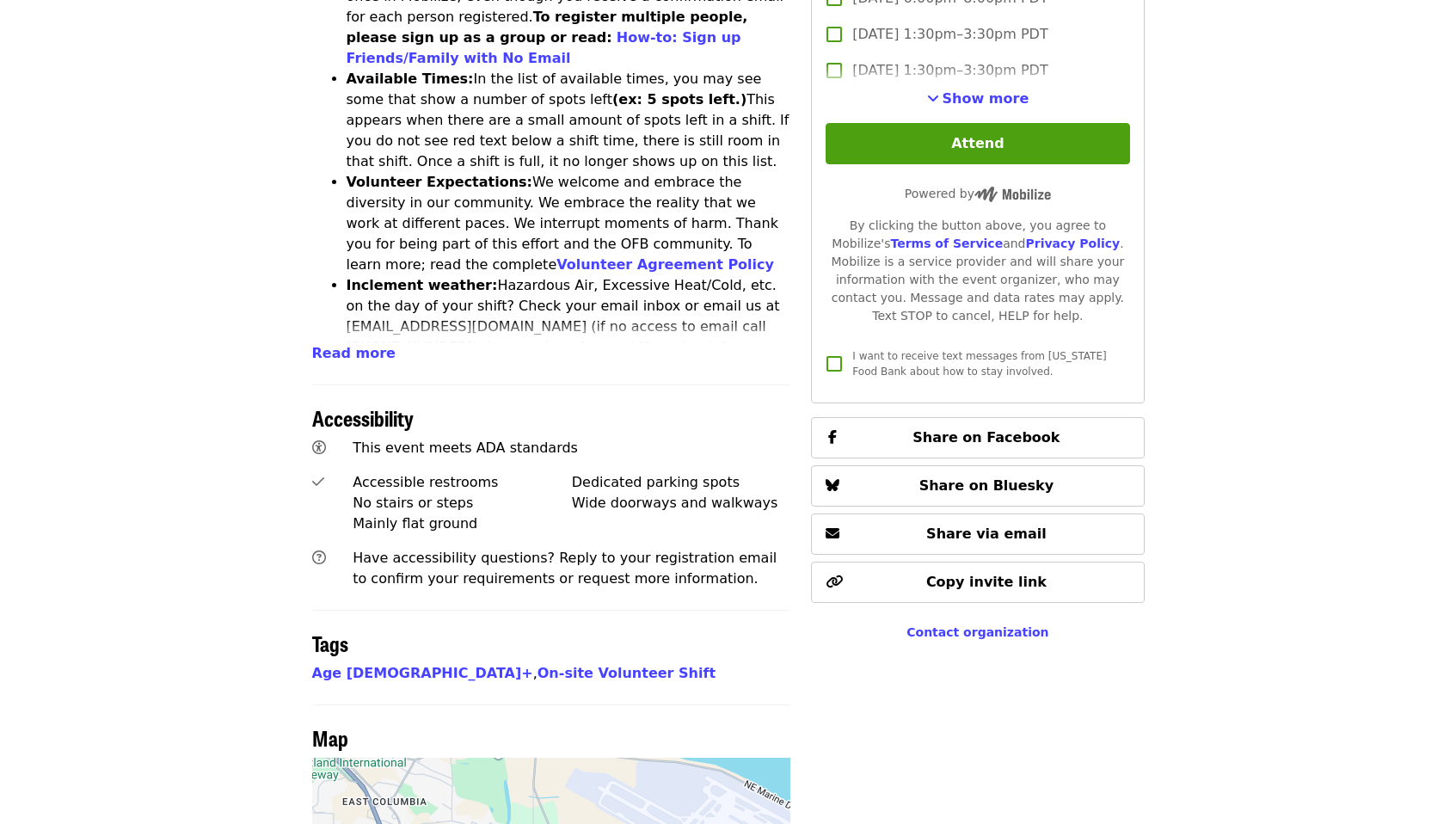
scroll to position [826, 0]
